Goal: Task Accomplishment & Management: Use online tool/utility

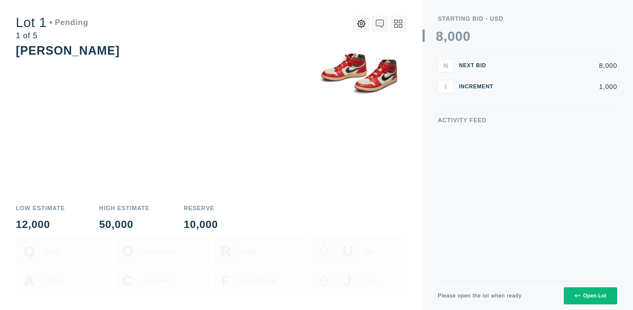
click at [590, 296] on div "Open Lot" at bounding box center [591, 296] width 32 height 6
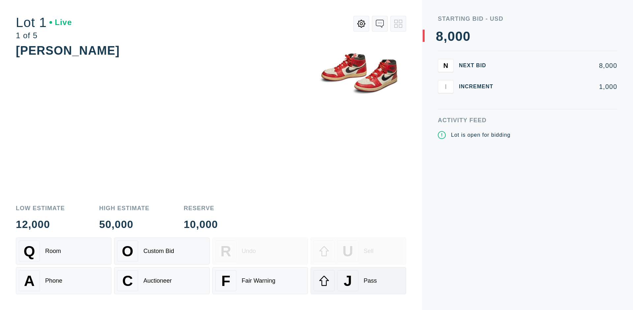
click at [359, 281] on div "J Pass" at bounding box center [359, 280] width 90 height 21
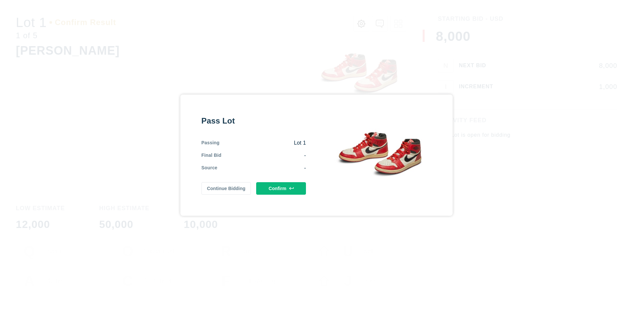
click at [281, 188] on button "Confirm" at bounding box center [281, 188] width 50 height 13
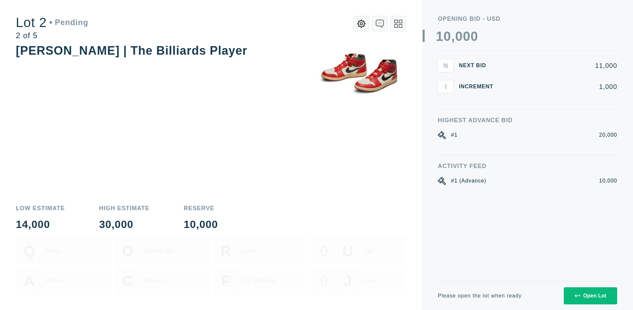
click at [590, 296] on div "Open Lot" at bounding box center [591, 296] width 32 height 6
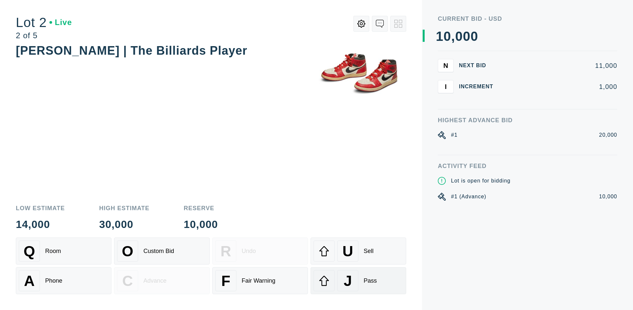
click at [359, 281] on div "J Pass" at bounding box center [359, 280] width 90 height 21
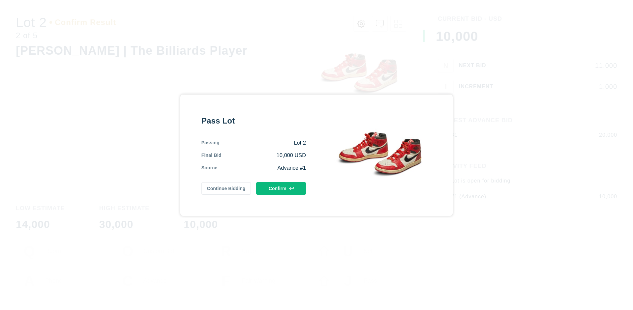
click at [281, 188] on button "Confirm" at bounding box center [281, 188] width 50 height 13
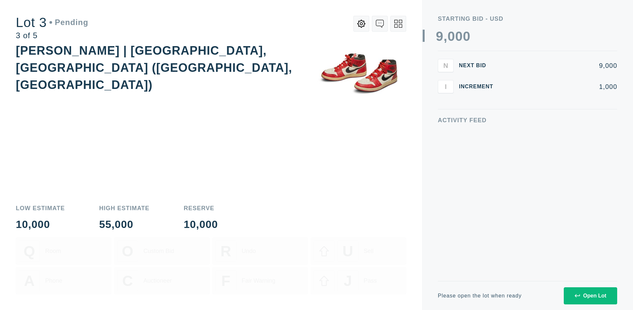
click at [590, 296] on div "Open Lot" at bounding box center [591, 296] width 32 height 6
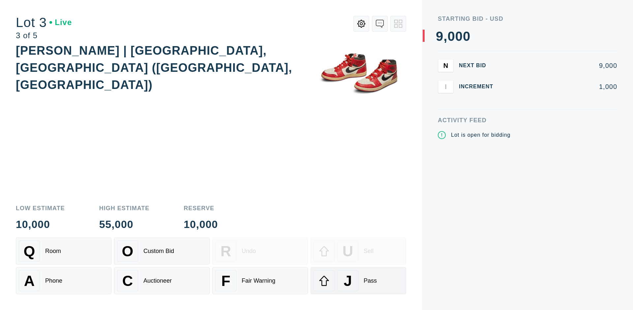
click at [359, 281] on div "J Pass" at bounding box center [359, 280] width 90 height 21
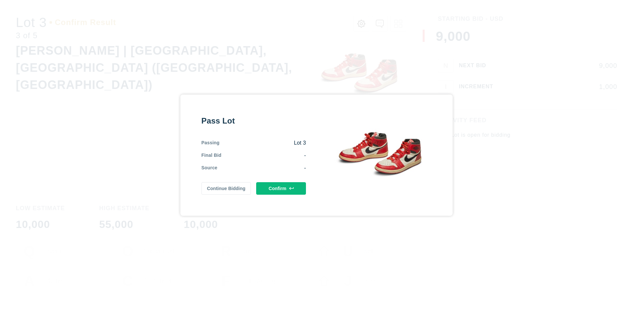
click at [281, 188] on button "Confirm" at bounding box center [281, 188] width 50 height 13
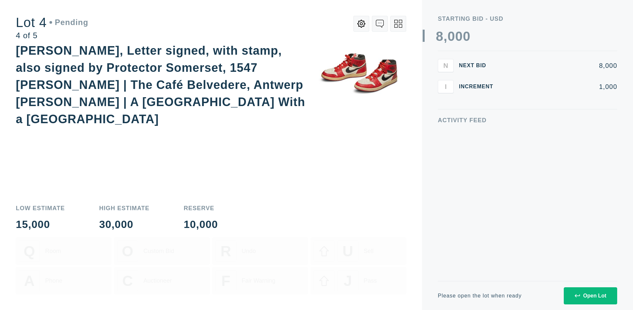
click at [398, 24] on icon at bounding box center [399, 24] width 8 height 8
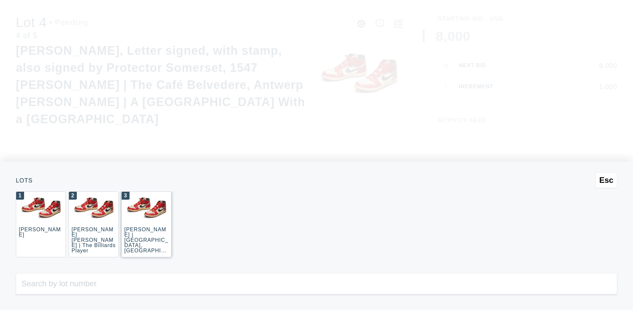
click at [146, 225] on div "3 JOAQUÍN SOROLLA | La Caleta, Málaga (La Caleta Beach, Málaga)" at bounding box center [146, 225] width 50 height 66
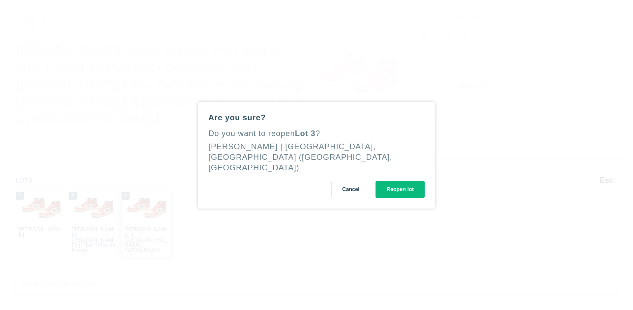
click at [400, 183] on button "Reopen lot" at bounding box center [400, 189] width 49 height 17
